Goal: Transaction & Acquisition: Purchase product/service

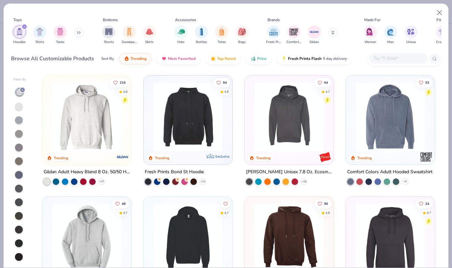
click at [79, 170] on div "Gildan Adult Heavy Blend 8 Oz. 50/50 Hooded Sweatshirt" at bounding box center [87, 172] width 86 height 8
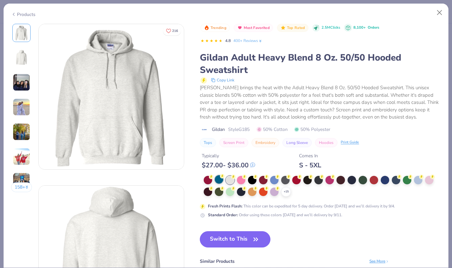
click at [221, 179] on div at bounding box center [219, 179] width 8 height 8
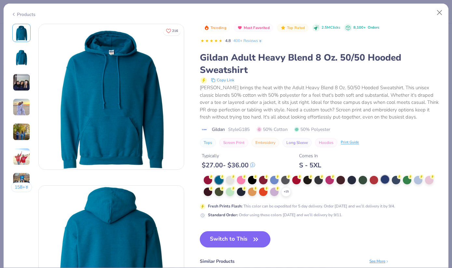
click at [383, 177] on div at bounding box center [385, 179] width 8 height 8
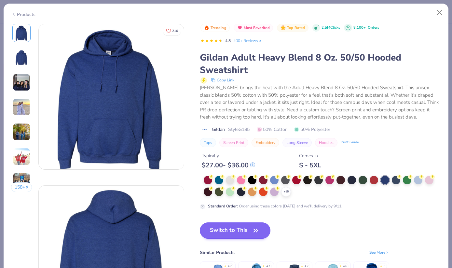
click at [234, 226] on button "Switch to This" at bounding box center [235, 230] width 71 height 16
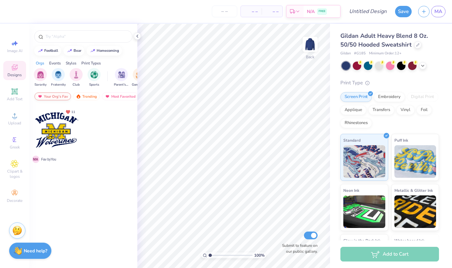
click at [61, 95] on div "Your Org's Fav" at bounding box center [53, 96] width 36 height 8
click at [135, 38] on icon at bounding box center [137, 36] width 5 height 5
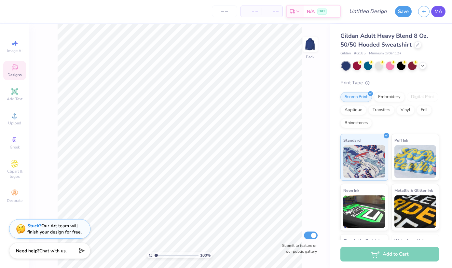
click at [439, 15] on link "MA" at bounding box center [439, 11] width 14 height 11
